Goal: Task Accomplishment & Management: Complete application form

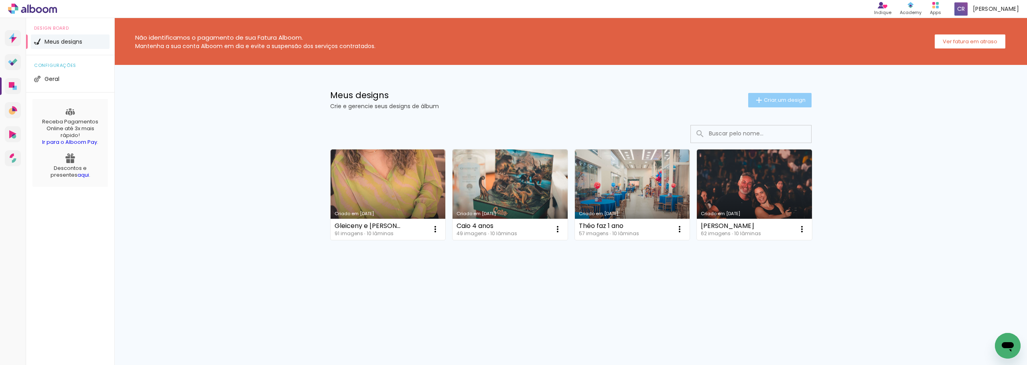
click at [775, 102] on span "Criar um design" at bounding box center [785, 99] width 42 height 5
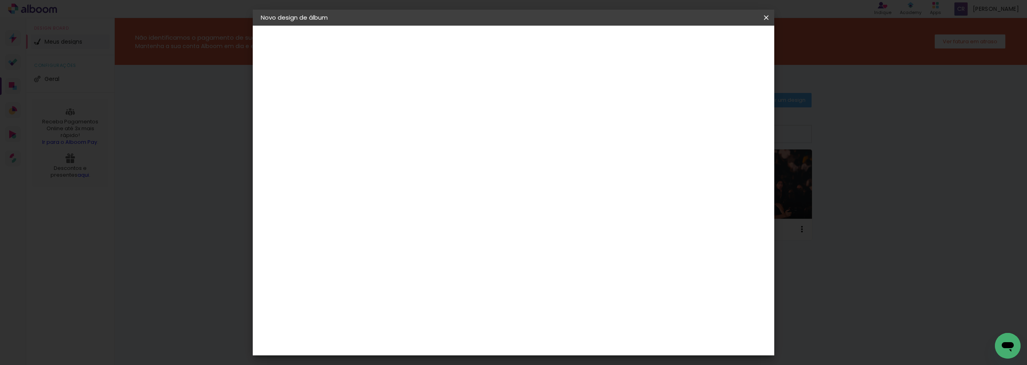
click at [392, 108] on input at bounding box center [392, 107] width 0 height 12
type input "G"
type input "M"
type input "À espera de [PERSON_NAME]"
type paper-input "À espera de [PERSON_NAME]"
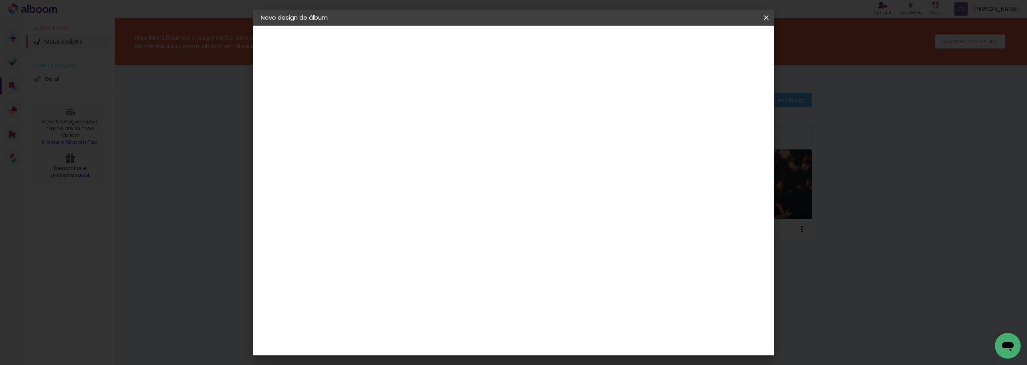
click at [0, 0] on slot "Avançar" at bounding box center [0, 0] width 0 height 0
click at [430, 129] on input "[GEOGRAPHIC_DATA]" at bounding box center [401, 128] width 59 height 10
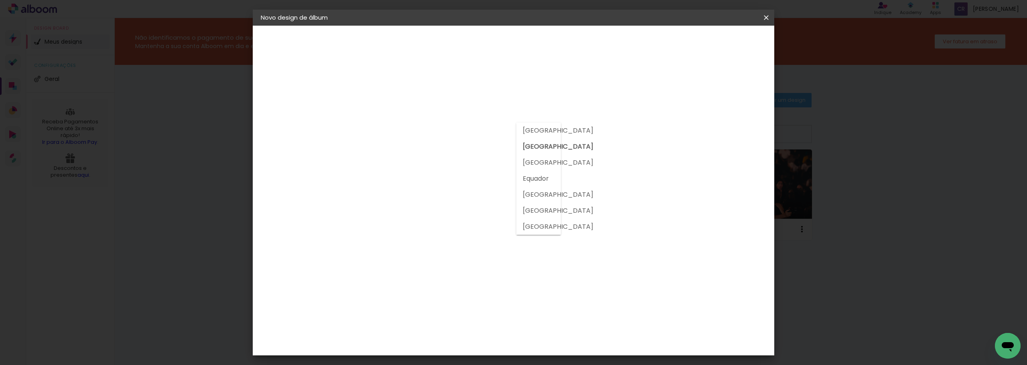
click at [0, 0] on slot "[GEOGRAPHIC_DATA]" at bounding box center [0, 0] width 0 height 0
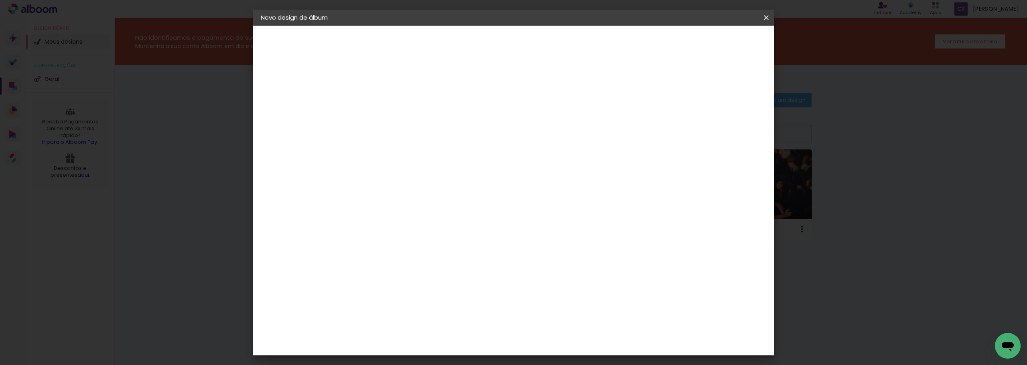
click at [440, 146] on paper-input-container at bounding box center [404, 153] width 71 height 18
click at [437, 150] on input "[PERSON_NAME]" at bounding box center [404, 153] width 65 height 10
type input "[PERSON_NAME]"
type paper-input "[PERSON_NAME]"
click at [430, 128] on input "[GEOGRAPHIC_DATA]" at bounding box center [401, 128] width 59 height 10
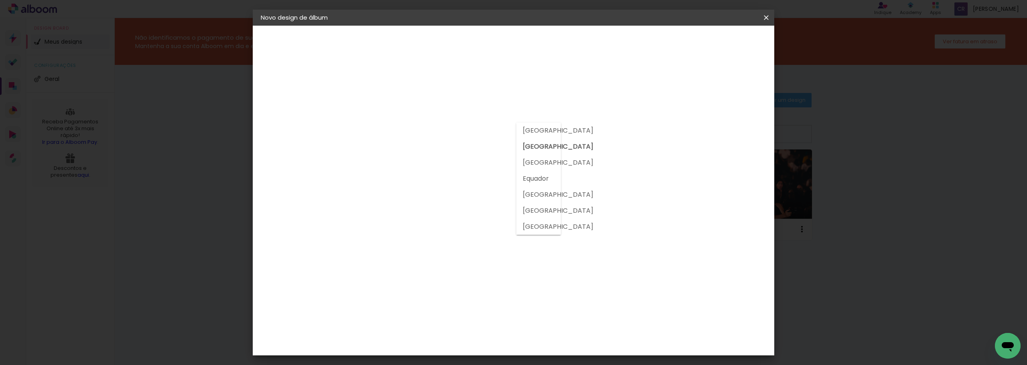
click at [430, 128] on input "[GEOGRAPHIC_DATA]" at bounding box center [401, 128] width 59 height 10
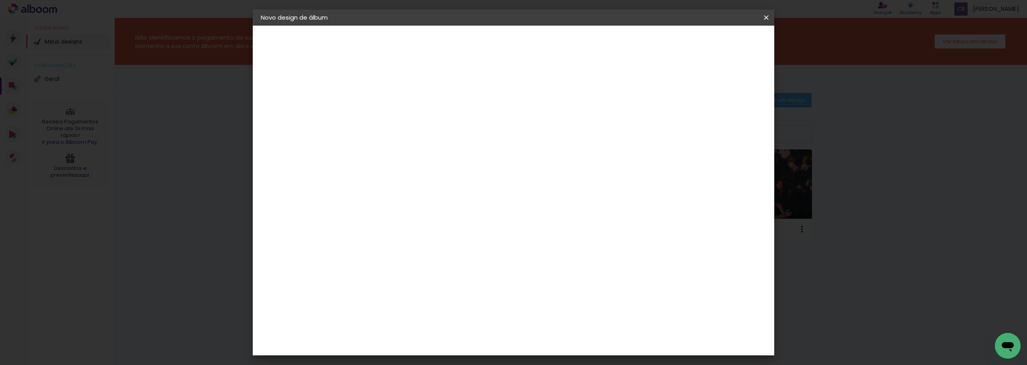
click at [517, 165] on div "Sugerir uma encadernadora" at bounding box center [492, 167] width 50 height 13
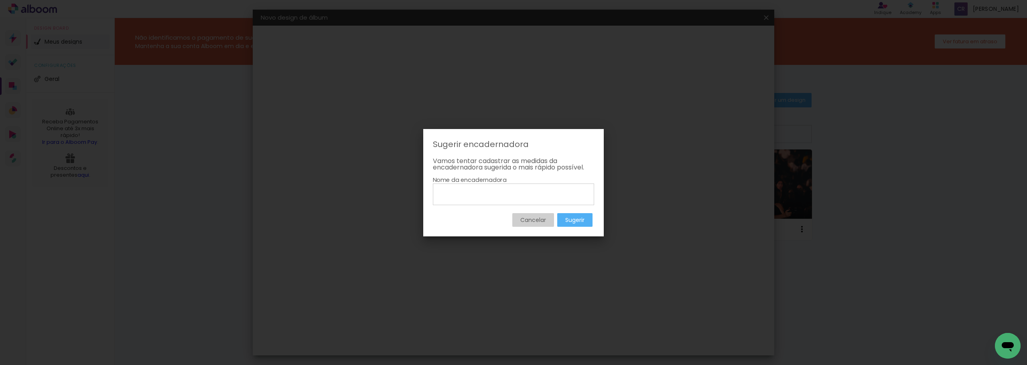
click at [551, 219] on paper-button "Cancelar" at bounding box center [533, 220] width 42 height 14
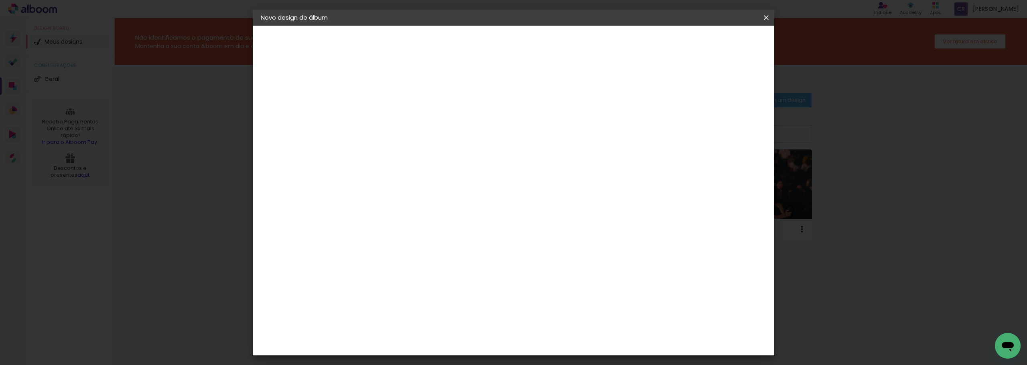
click at [404, 158] on paper-input-container "[PERSON_NAME]" at bounding box center [404, 153] width 71 height 18
click at [402, 155] on input "[PERSON_NAME]" at bounding box center [404, 153] width 65 height 10
drag, startPoint x: 402, startPoint y: 155, endPoint x: 392, endPoint y: 157, distance: 10.2
click at [392, 157] on input "[PERSON_NAME]" at bounding box center [404, 153] width 65 height 10
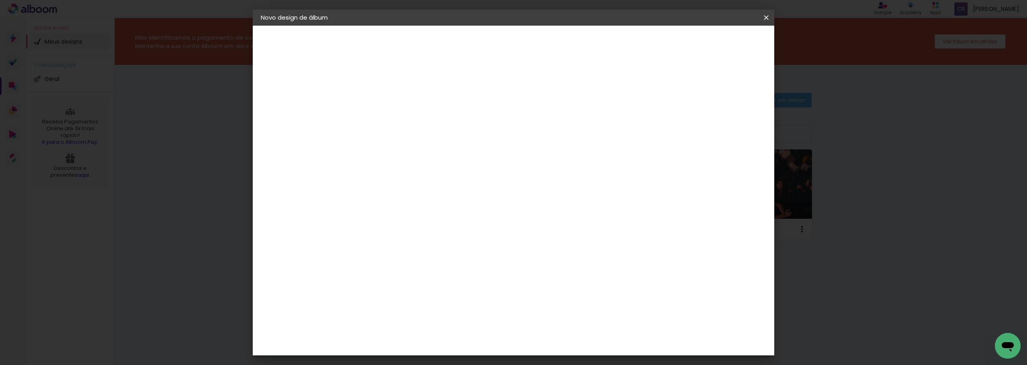
type input "Luizfotografo"
type paper-input "Luizfotografo"
click at [522, 94] on div "Fornecedor Escolha um fornecedor ou avance com o tamanho livre. Voltar Avançar" at bounding box center [445, 60] width 176 height 68
click at [437, 155] on input "Luizfotografo" at bounding box center [404, 153] width 65 height 10
click at [0, 0] on slot "Tamanho Livre" at bounding box center [0, 0] width 0 height 0
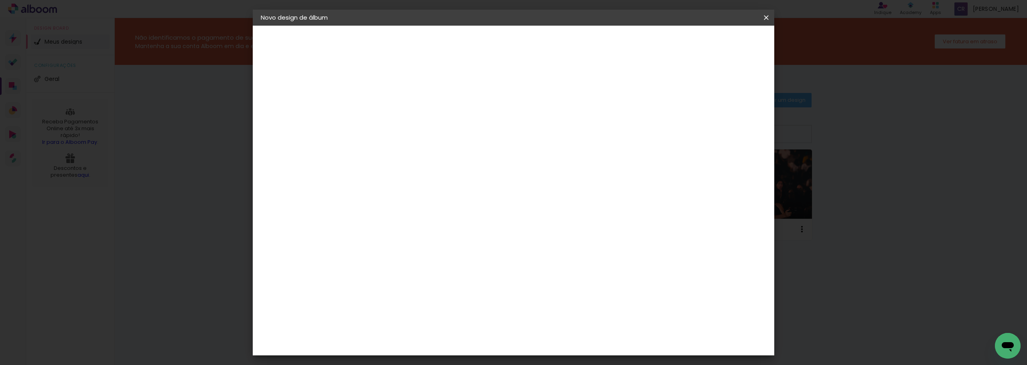
click at [437, 158] on div at bounding box center [404, 158] width 65 height 1
click at [383, 152] on input "Luizfotografo" at bounding box center [404, 153] width 65 height 10
click at [432, 151] on input "[PERSON_NAME]" at bounding box center [404, 153] width 65 height 10
type input "[PERSON_NAME]"
type paper-input "[PERSON_NAME]"
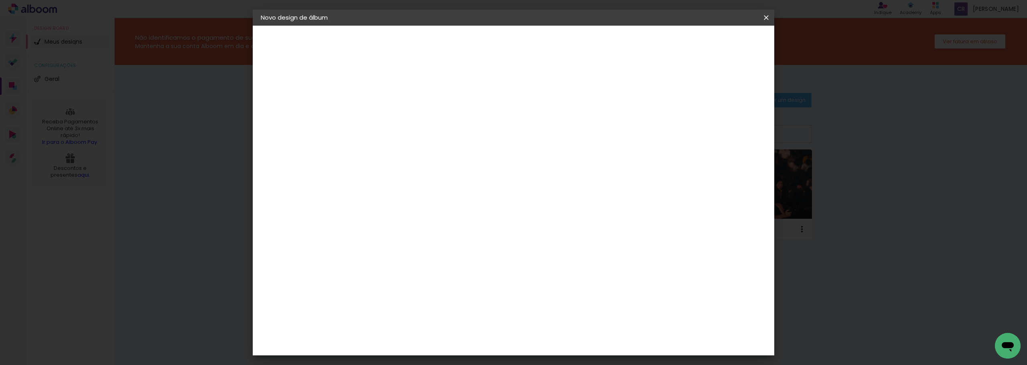
click at [0, 0] on slot "À espera de [PERSON_NAME]" at bounding box center [0, 0] width 0 height 0
drag, startPoint x: 580, startPoint y: 107, endPoint x: 416, endPoint y: 111, distance: 163.7
click at [416, 94] on div "Informações Dê um título ao seu álbum. Avançar" at bounding box center [392, 60] width 70 height 68
click at [0, 0] on slot "Avançar" at bounding box center [0, 0] width 0 height 0
click at [428, 152] on input "[PERSON_NAME]" at bounding box center [404, 153] width 65 height 10
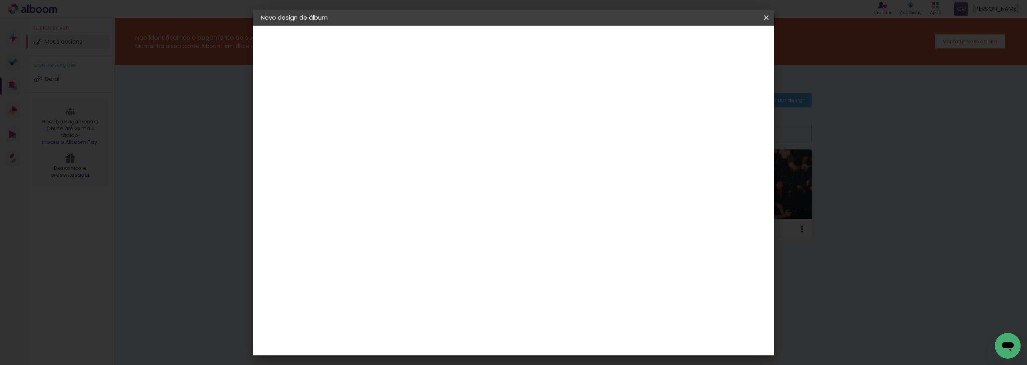
click at [431, 153] on input "[PERSON_NAME]" at bounding box center [404, 153] width 65 height 10
drag, startPoint x: 431, startPoint y: 153, endPoint x: 449, endPoint y: 155, distance: 18.1
click at [433, 154] on input "[PERSON_NAME]" at bounding box center [404, 153] width 65 height 10
click at [533, 94] on div "Fornecedor Escolha um fornecedor ou avance com o tamanho livre. Voltar Avançar" at bounding box center [445, 60] width 176 height 68
click at [521, 112] on div at bounding box center [484, 108] width 71 height 10
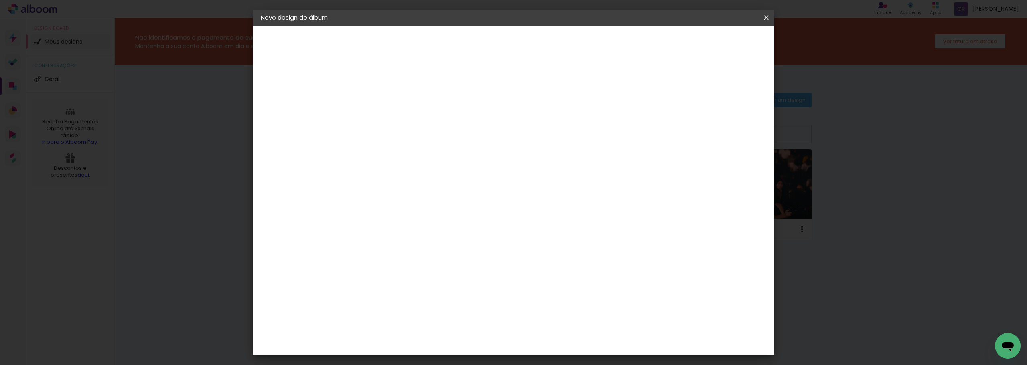
click at [0, 0] on slot "Tamanho Livre" at bounding box center [0, 0] width 0 height 0
click at [440, 122] on paper-input-container "País de atuação Brasil" at bounding box center [404, 129] width 71 height 18
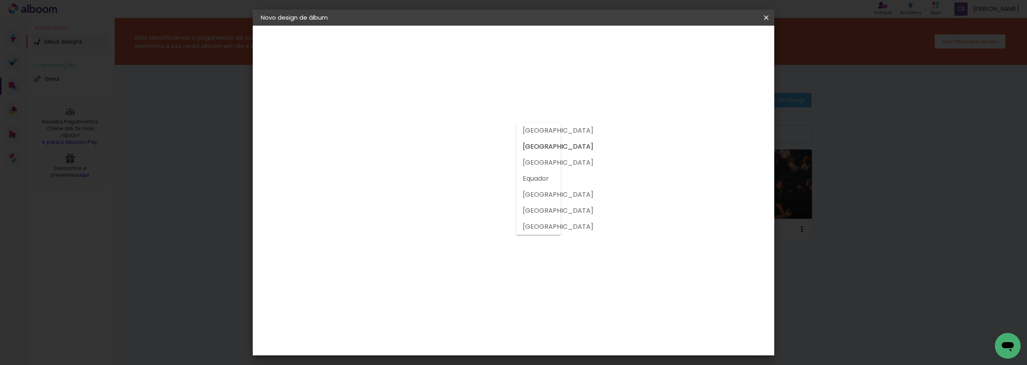
click at [0, 0] on slot "[GEOGRAPHIC_DATA]" at bounding box center [0, 0] width 0 height 0
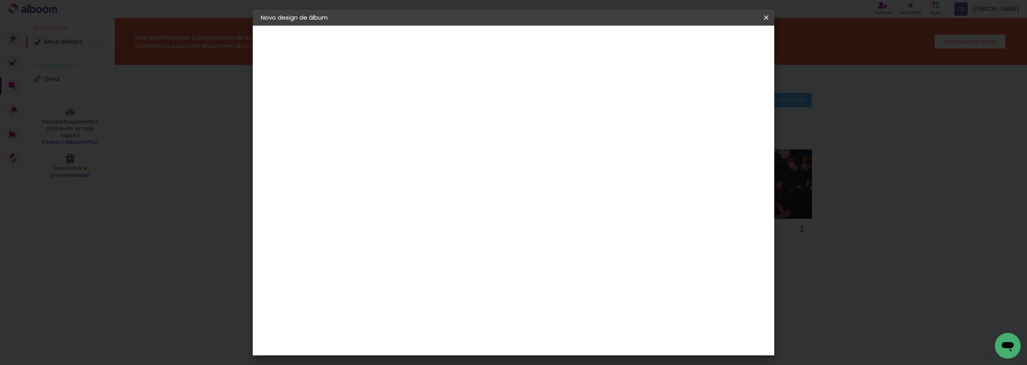
click at [440, 161] on paper-input-container "[PERSON_NAME]" at bounding box center [404, 153] width 71 height 18
click at [437, 156] on input "[PERSON_NAME]" at bounding box center [404, 153] width 65 height 10
type input "[PERSON_NAME]"
type paper-input "[PERSON_NAME]"
click at [498, 94] on div "Fornecedor Escolha um fornecedor ou avance com o tamanho livre. Voltar Avançar" at bounding box center [445, 60] width 176 height 68
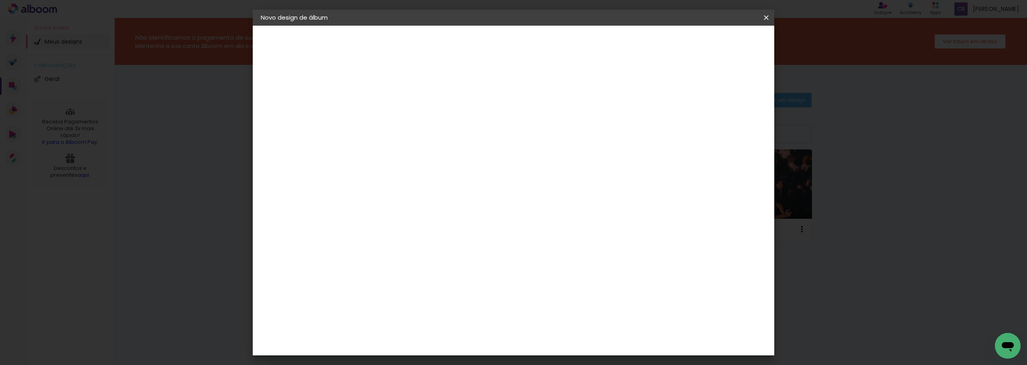
click at [0, 0] on slot "Avançar" at bounding box center [0, 0] width 0 height 0
click at [281, 87] on div "2. Especificações" at bounding box center [305, 82] width 88 height 10
click at [276, 103] on paper-button "Tamanho livre" at bounding box center [305, 99] width 88 height 16
click at [387, 158] on paper-input-container "[PERSON_NAME]" at bounding box center [404, 153] width 71 height 18
type input "[PERSON_NAME] Fotografo"
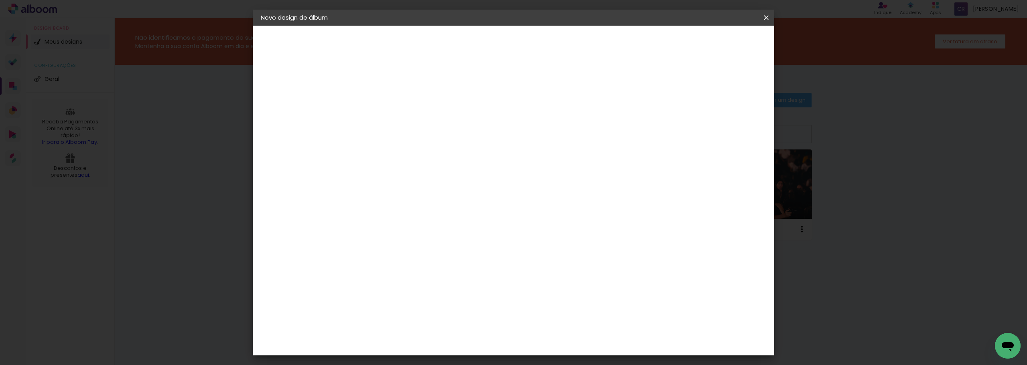
type paper-input "[PERSON_NAME] Fotografo"
click at [0, 0] on slot "Tamanho Livre" at bounding box center [0, 0] width 0 height 0
click at [463, 124] on iron-icon at bounding box center [458, 122] width 10 height 10
click at [0, 0] on slot "Avançar" at bounding box center [0, 0] width 0 height 0
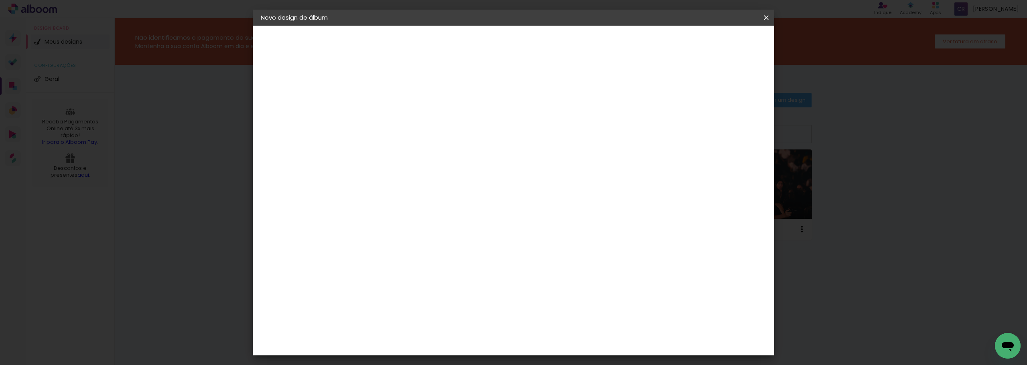
click at [676, 93] on div at bounding box center [672, 92] width 7 height 7
type paper-checkbox "on"
click at [716, 42] on span "Iniciar design" at bounding box center [698, 43] width 37 height 6
click at [724, 47] on paper-button "Iniciar design" at bounding box center [698, 43] width 53 height 14
click at [600, 108] on div "30 cm cm cm mm A maioria das encadernadoras sugere 5mm de sangria." at bounding box center [546, 133] width 379 height 64
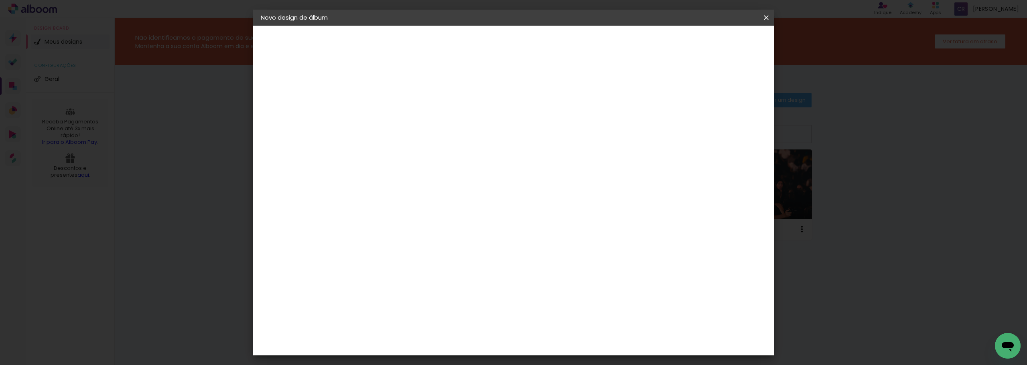
click at [386, 90] on input "2" at bounding box center [387, 92] width 28 height 10
click at [721, 123] on input "5" at bounding box center [725, 121] width 14 height 12
click at [288, 140] on div "3. Revisão" at bounding box center [305, 140] width 88 height 10
click at [716, 45] on span "Iniciar design" at bounding box center [698, 43] width 37 height 6
click at [195, 158] on iron-overlay-backdrop at bounding box center [513, 182] width 1027 height 365
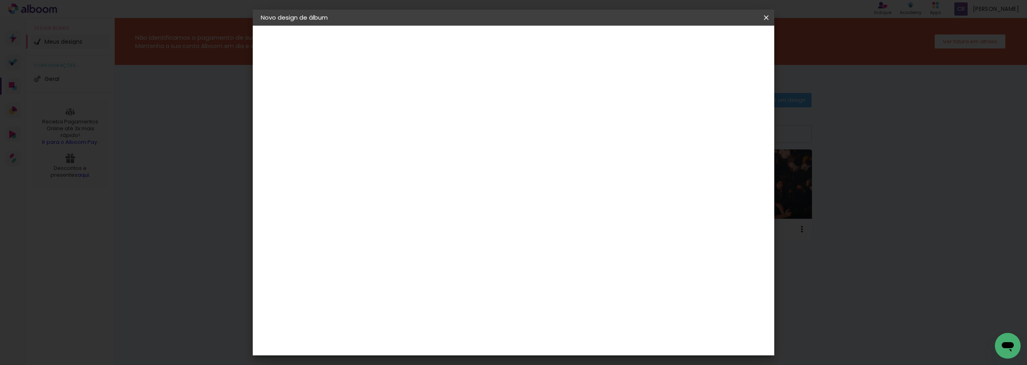
click at [716, 41] on span "Iniciar design" at bounding box center [698, 43] width 37 height 6
click at [562, 260] on input "60" at bounding box center [558, 259] width 21 height 12
click at [478, 90] on div "30 cm cm cm mm A maioria das encadernadoras sugere 5mm de sangria." at bounding box center [546, 58] width 379 height 64
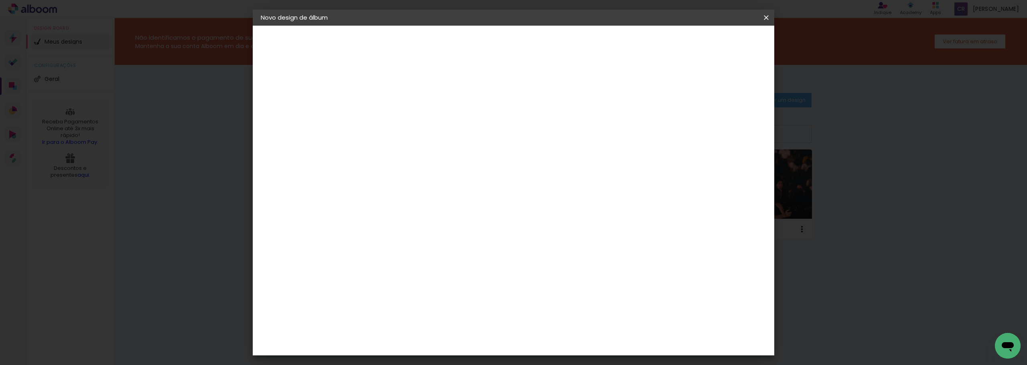
scroll to position [0, 0]
click at [716, 43] on span "Iniciar design" at bounding box center [698, 43] width 37 height 6
click at [765, 18] on iron-icon at bounding box center [766, 18] width 10 height 8
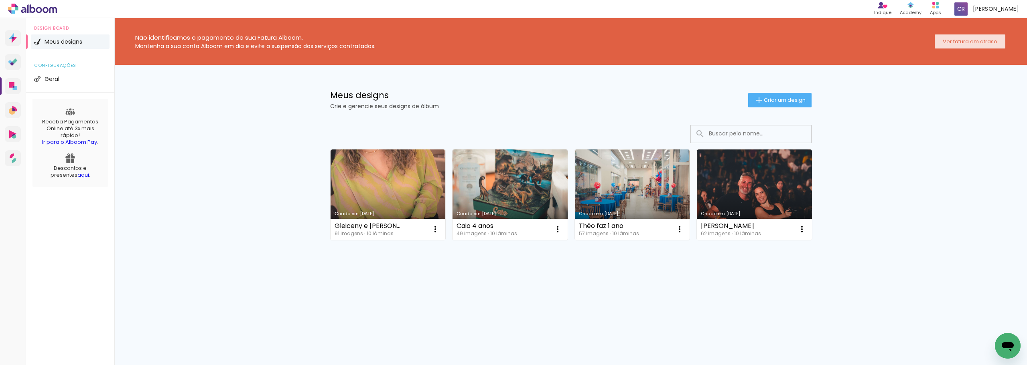
click at [0, 0] on slot "Ver fatura em atraso" at bounding box center [0, 0] width 0 height 0
